Goal: Find specific page/section: Find specific page/section

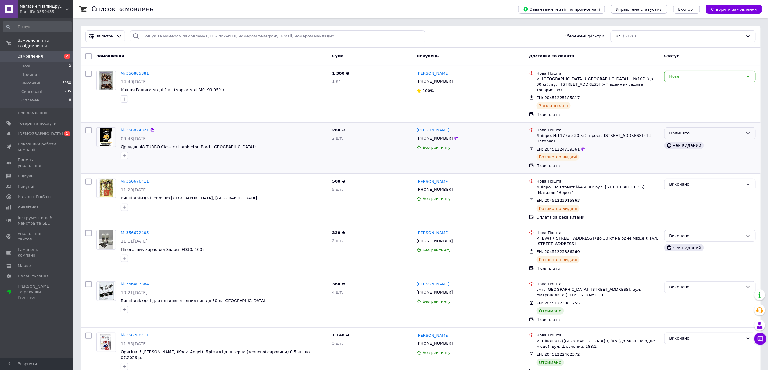
click at [690, 130] on div "Прийнято" at bounding box center [706, 133] width 74 height 6
click at [682, 141] on li "Виконано" at bounding box center [709, 146] width 91 height 11
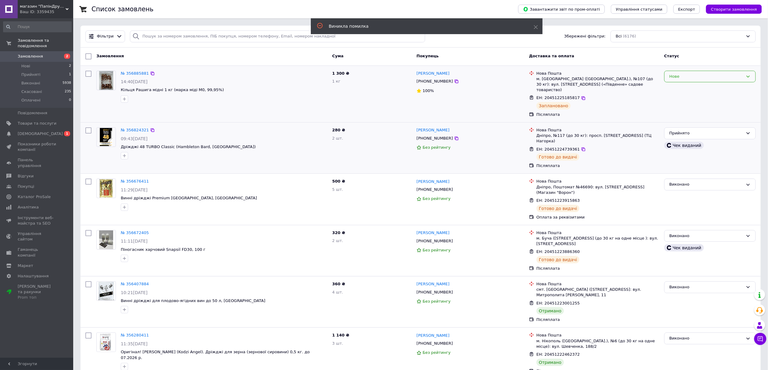
click at [699, 77] on div "Нове" at bounding box center [706, 76] width 74 height 6
click at [686, 90] on li "Прийнято" at bounding box center [709, 89] width 91 height 11
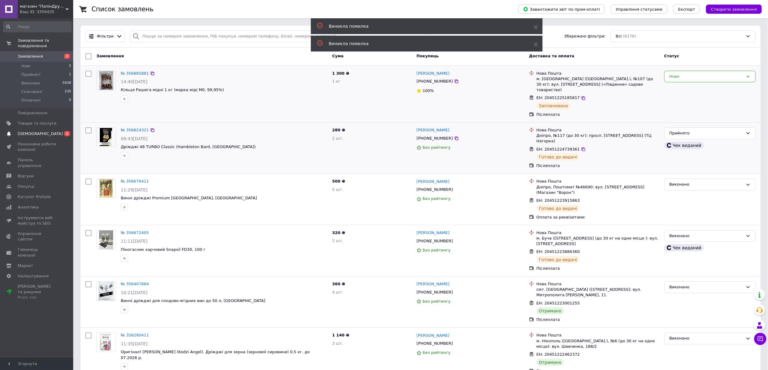
click at [40, 131] on span "[DEMOGRAPHIC_DATA]" at bounding box center [37, 133] width 39 height 5
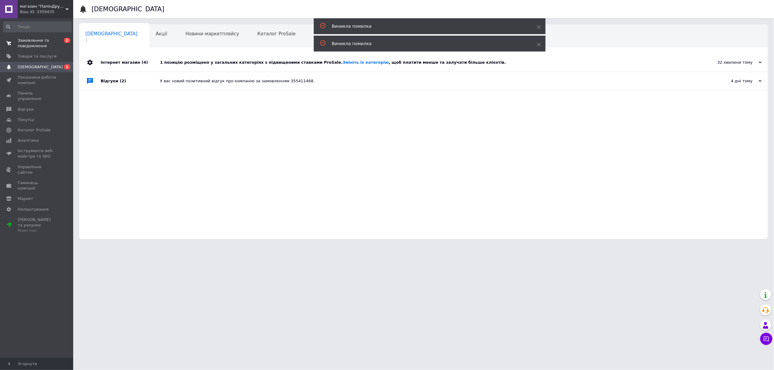
click at [48, 41] on span "Замовлення та повідомлення" at bounding box center [37, 43] width 39 height 11
